Goal: Information Seeking & Learning: Learn about a topic

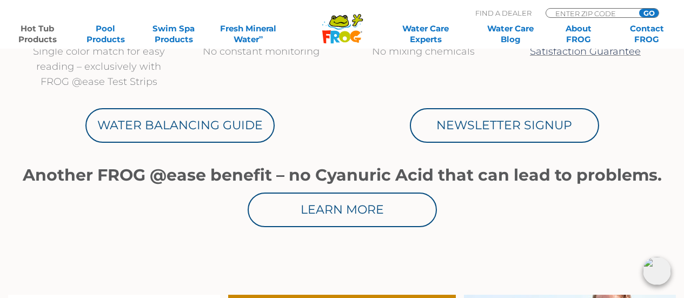
scroll to position [649, 0]
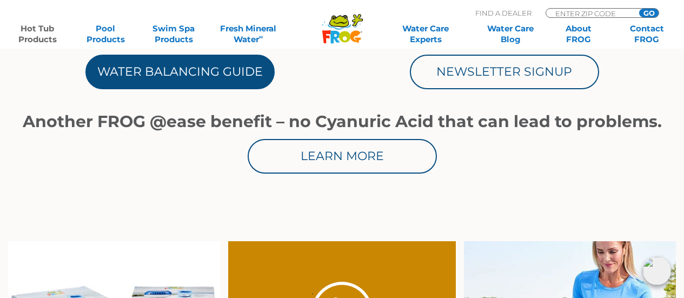
click at [175, 72] on link "Water Balancing Guide" at bounding box center [179, 72] width 189 height 35
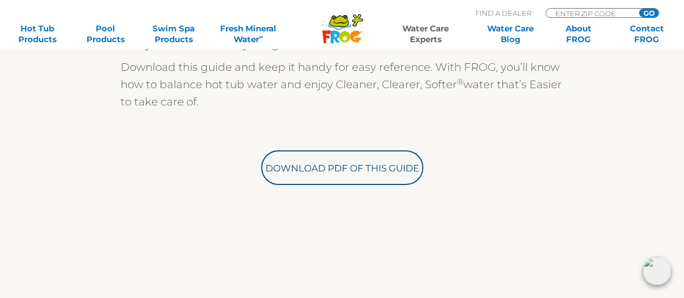
scroll to position [379, 0]
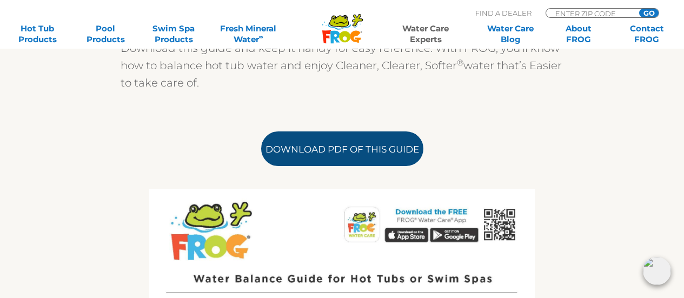
click at [341, 146] on link "Download PDF of this Guide" at bounding box center [342, 148] width 162 height 35
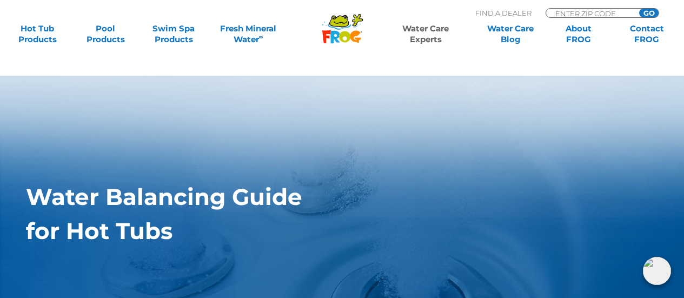
scroll to position [0, 0]
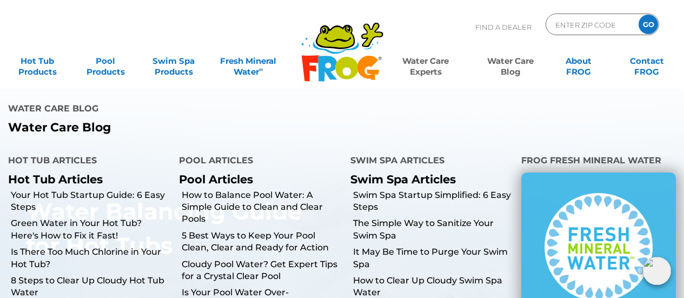
click at [518, 64] on link "Water Care Blog" at bounding box center [510, 61] width 53 height 22
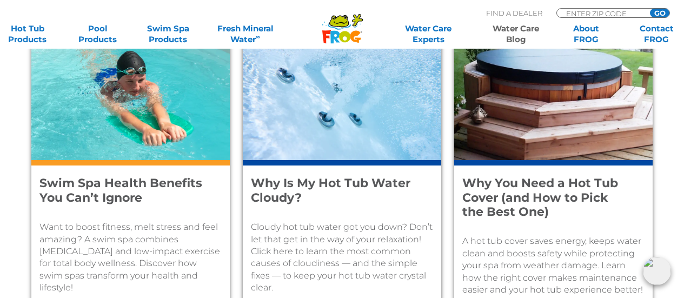
scroll to position [865, 0]
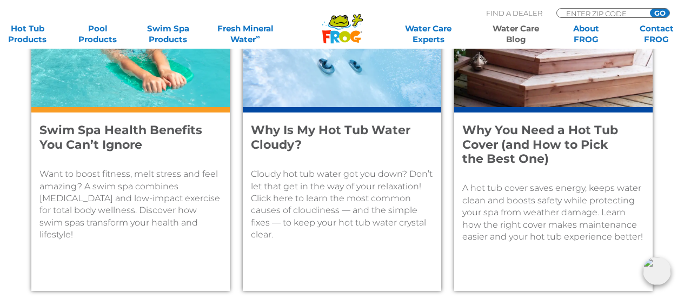
click at [373, 130] on h4 "Why Is My Hot Tub Water Cloudy?" at bounding box center [335, 137] width 168 height 29
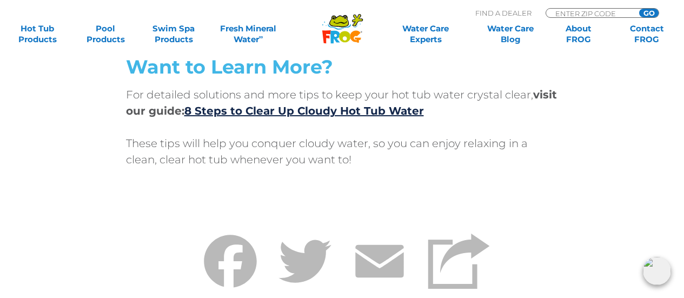
scroll to position [3732, 0]
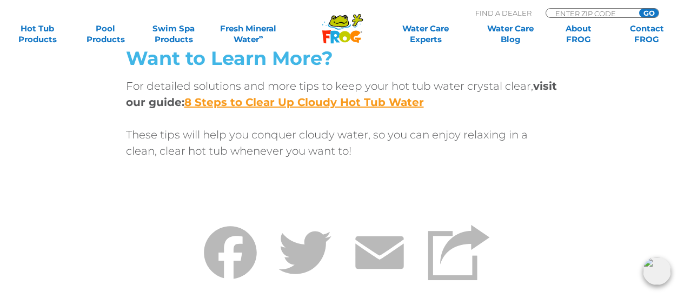
click at [318, 101] on link "8 Steps to Clear Up Cloudy Hot Tub Water" at bounding box center [304, 102] width 240 height 13
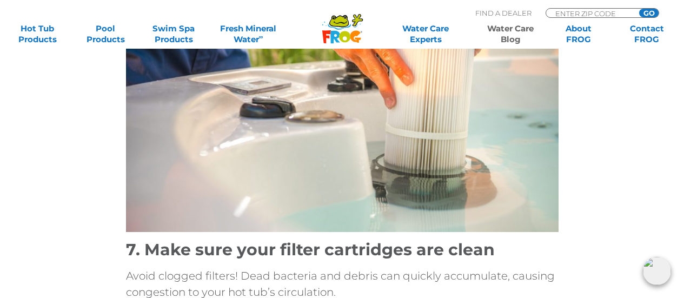
scroll to position [2921, 0]
